Goal: Transaction & Acquisition: Purchase product/service

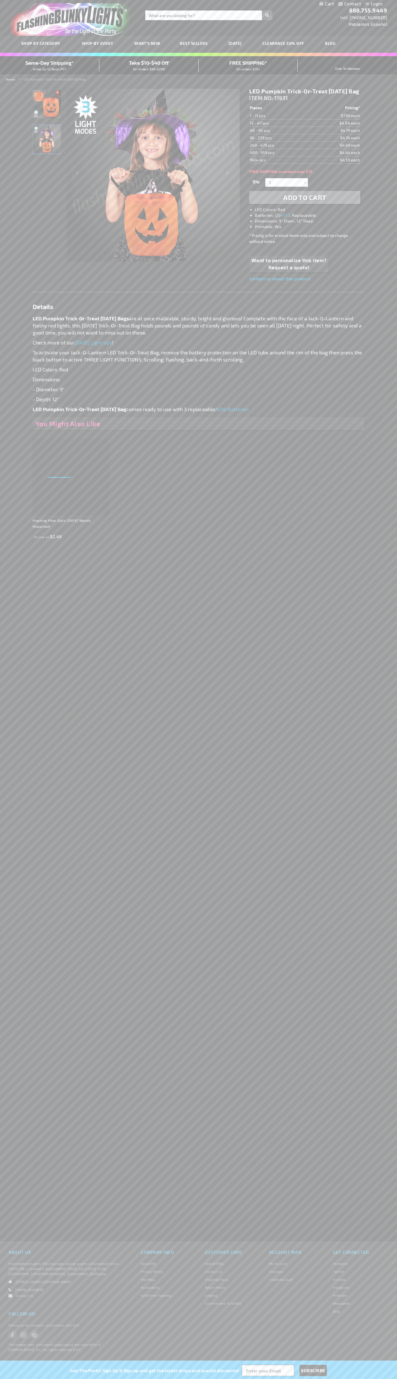
click at [305, 202] on span "Add to Cart" at bounding box center [304, 197] width 43 height 8
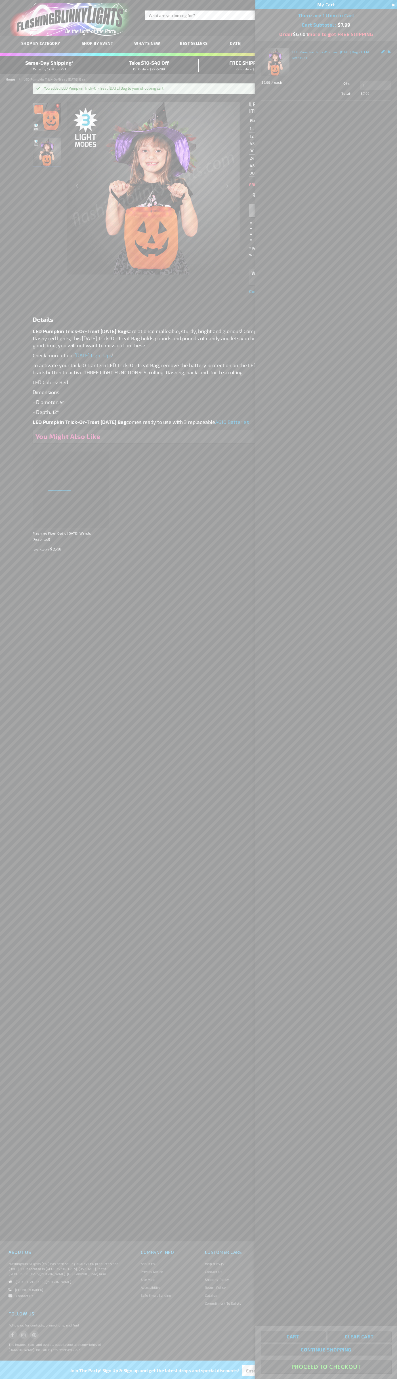
click at [326, 1367] on button "Proceed To Checkout" at bounding box center [326, 1367] width 130 height 13
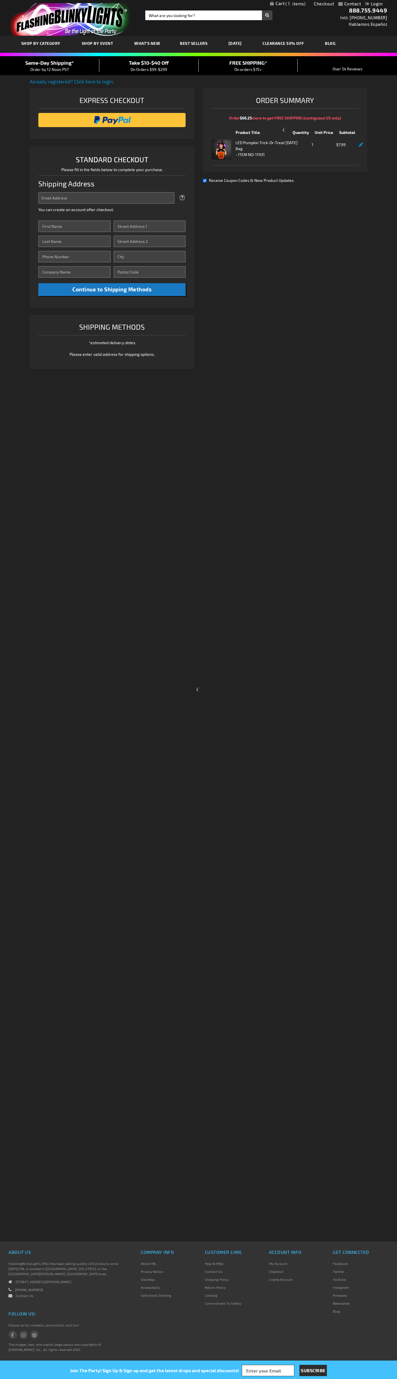
select select "US"
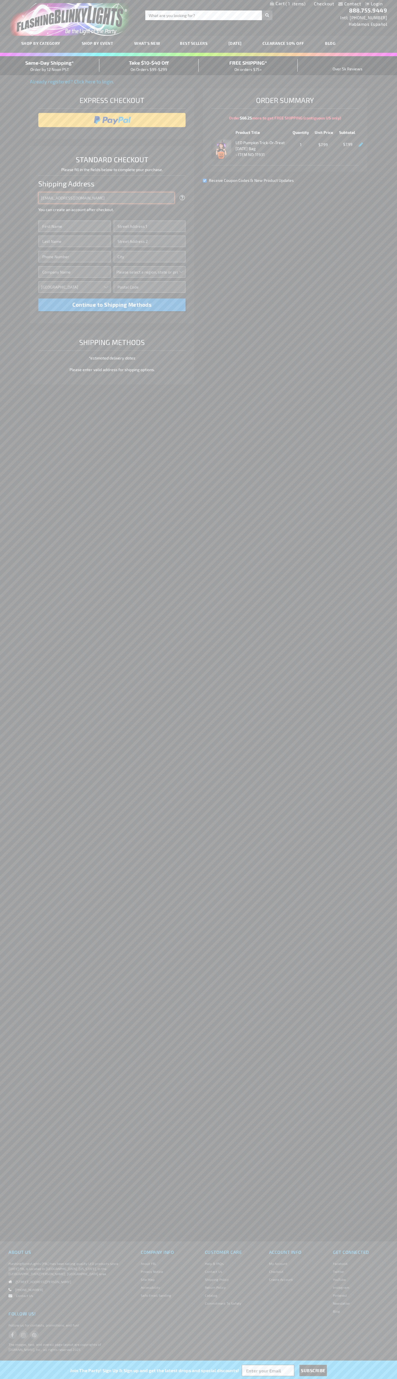
type input "johnsmith005@storebotmail.joonix.net"
type input "John"
type input "2590 Pearl Street"
type input "First floor"
type input "boulder"
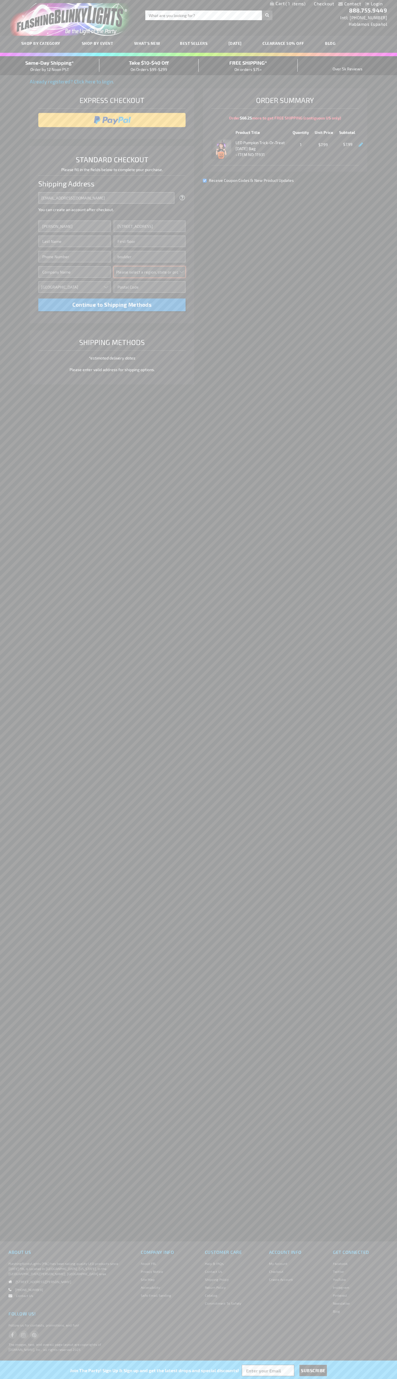
select select "13"
type input "80302"
type input "Smith"
type input "6502530000"
type input "John Smith"
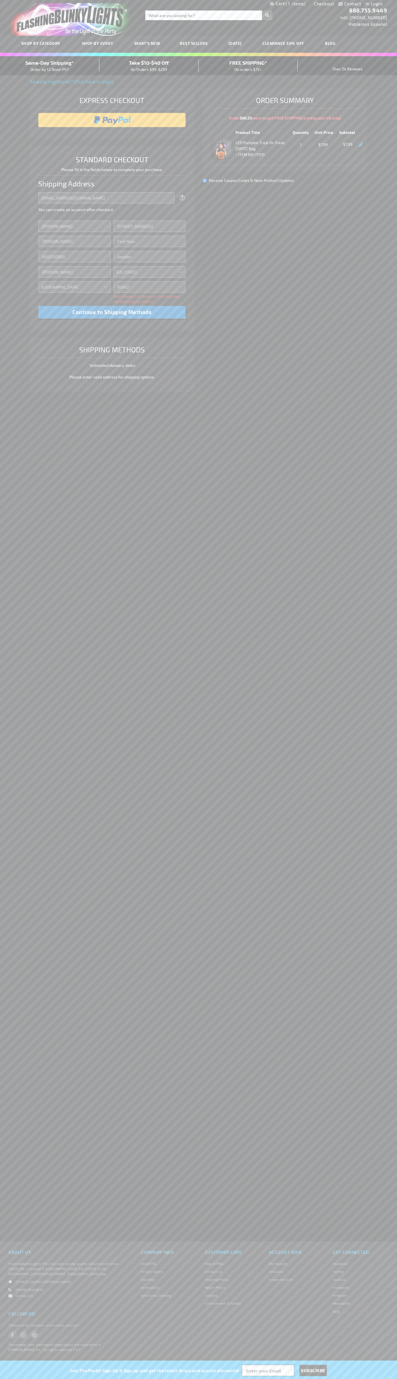
click at [50, 66] on div "Same-Day Shipping* Order by 12 Noon PST" at bounding box center [49, 65] width 99 height 13
click at [112, 120] on input "image" at bounding box center [112, 119] width 142 height 11
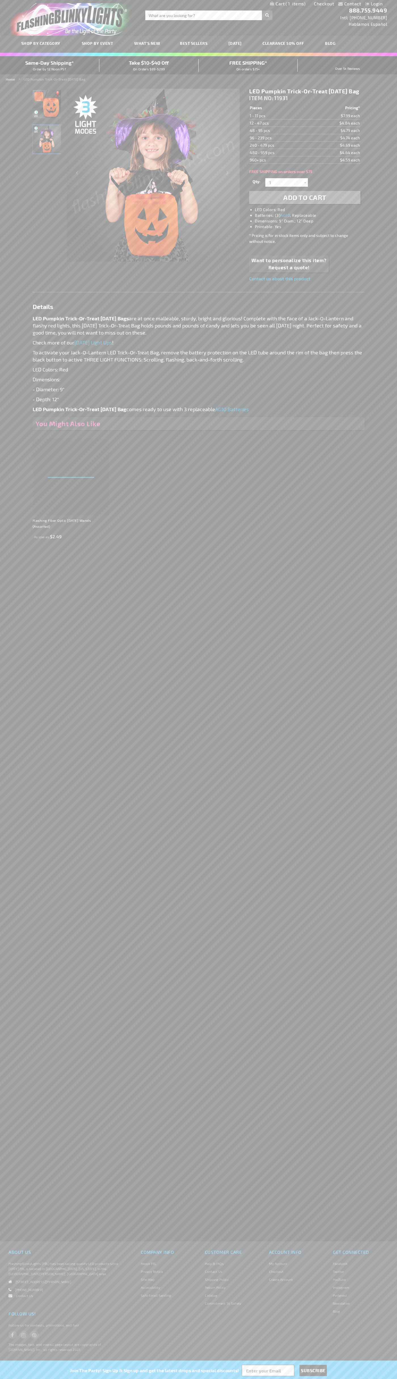
click at [288, 4] on span "1" at bounding box center [296, 3] width 20 height 5
